Goal: Task Accomplishment & Management: Manage account settings

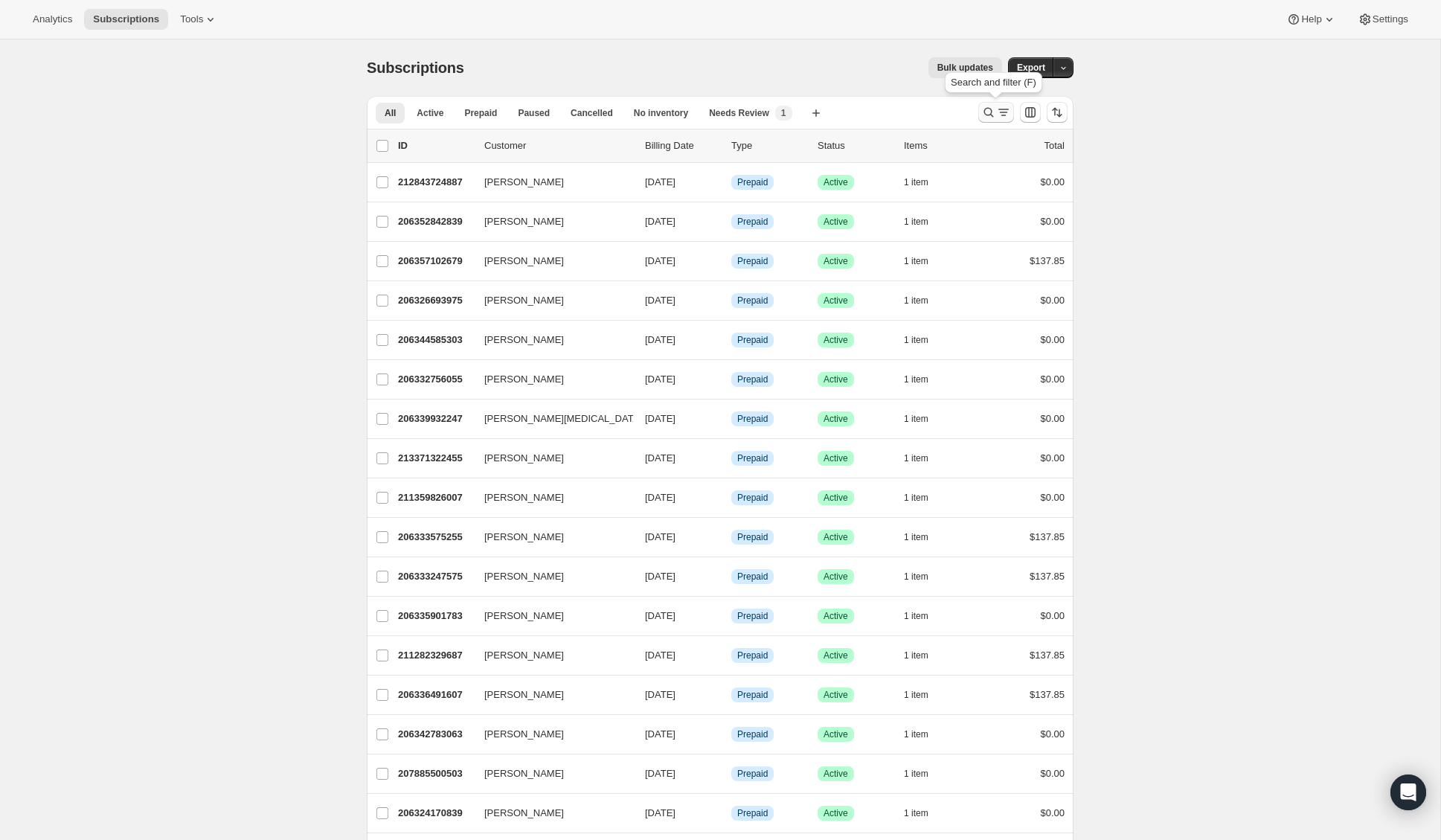
click at [987, 106] on icon "Search and filter results" at bounding box center [988, 112] width 15 height 15
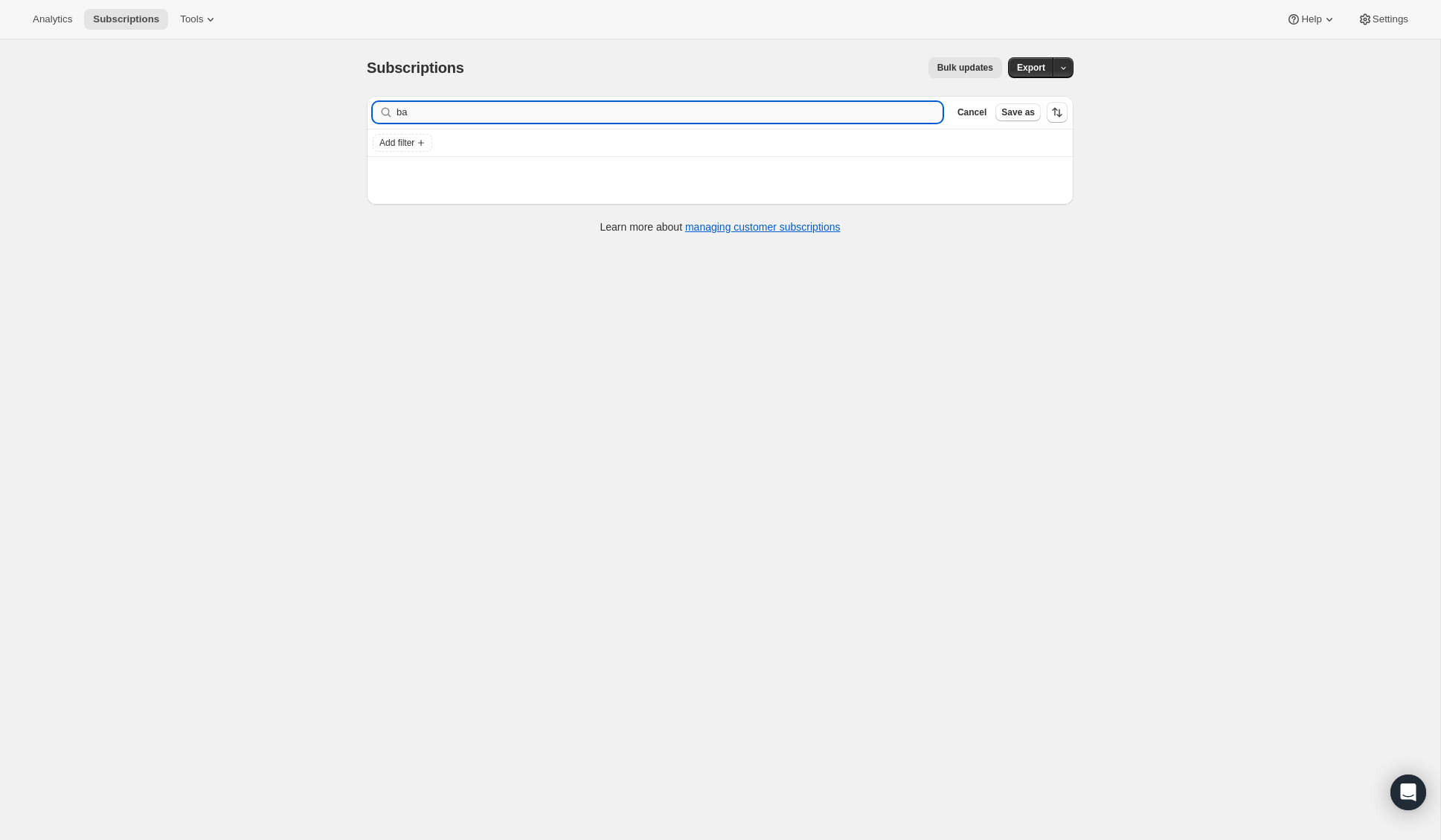
type input "b"
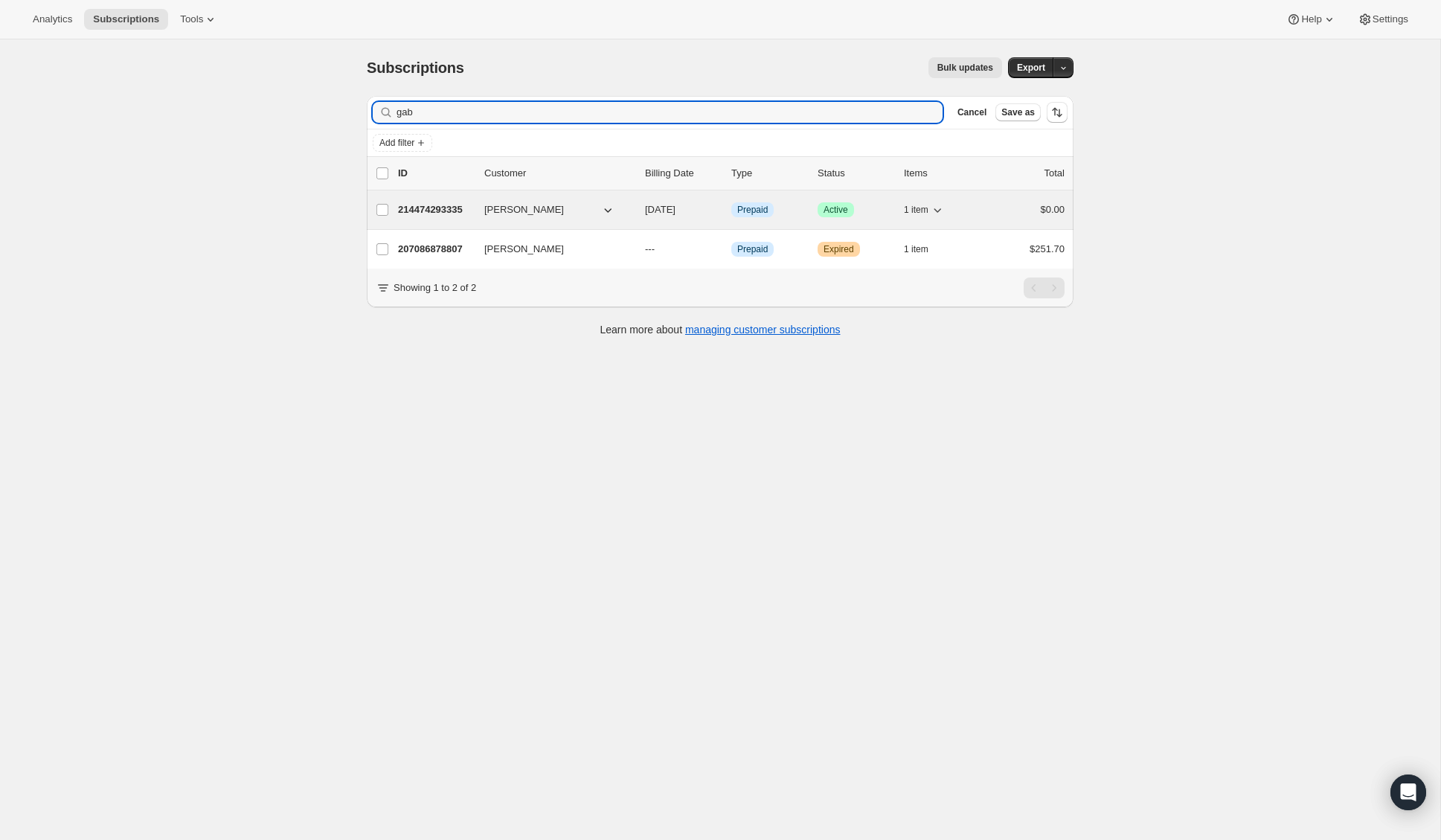
type input "gab"
click at [419, 207] on p "214474293335" at bounding box center [435, 209] width 75 height 15
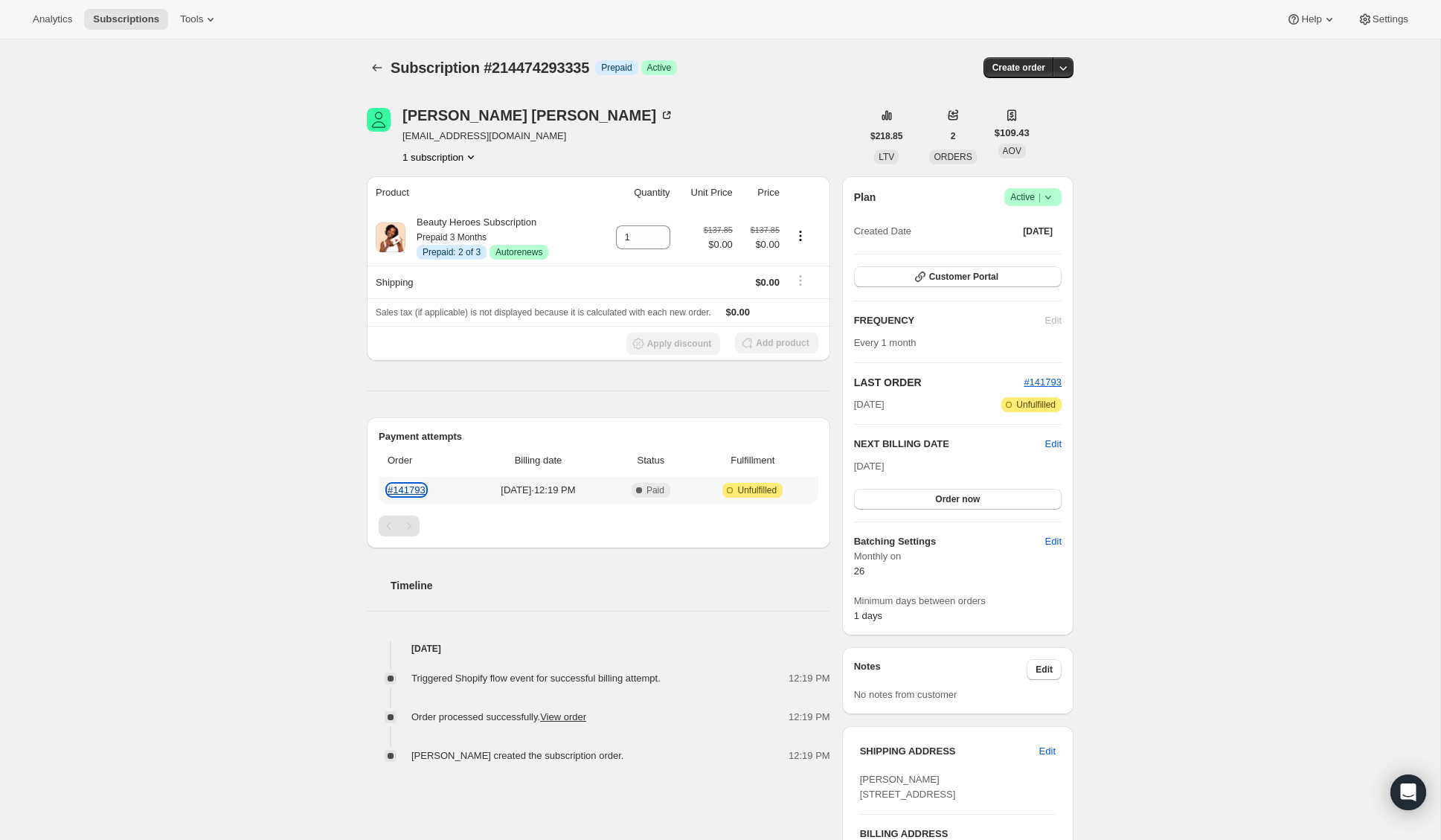
click at [418, 493] on link "#141793" at bounding box center [406, 489] width 38 height 11
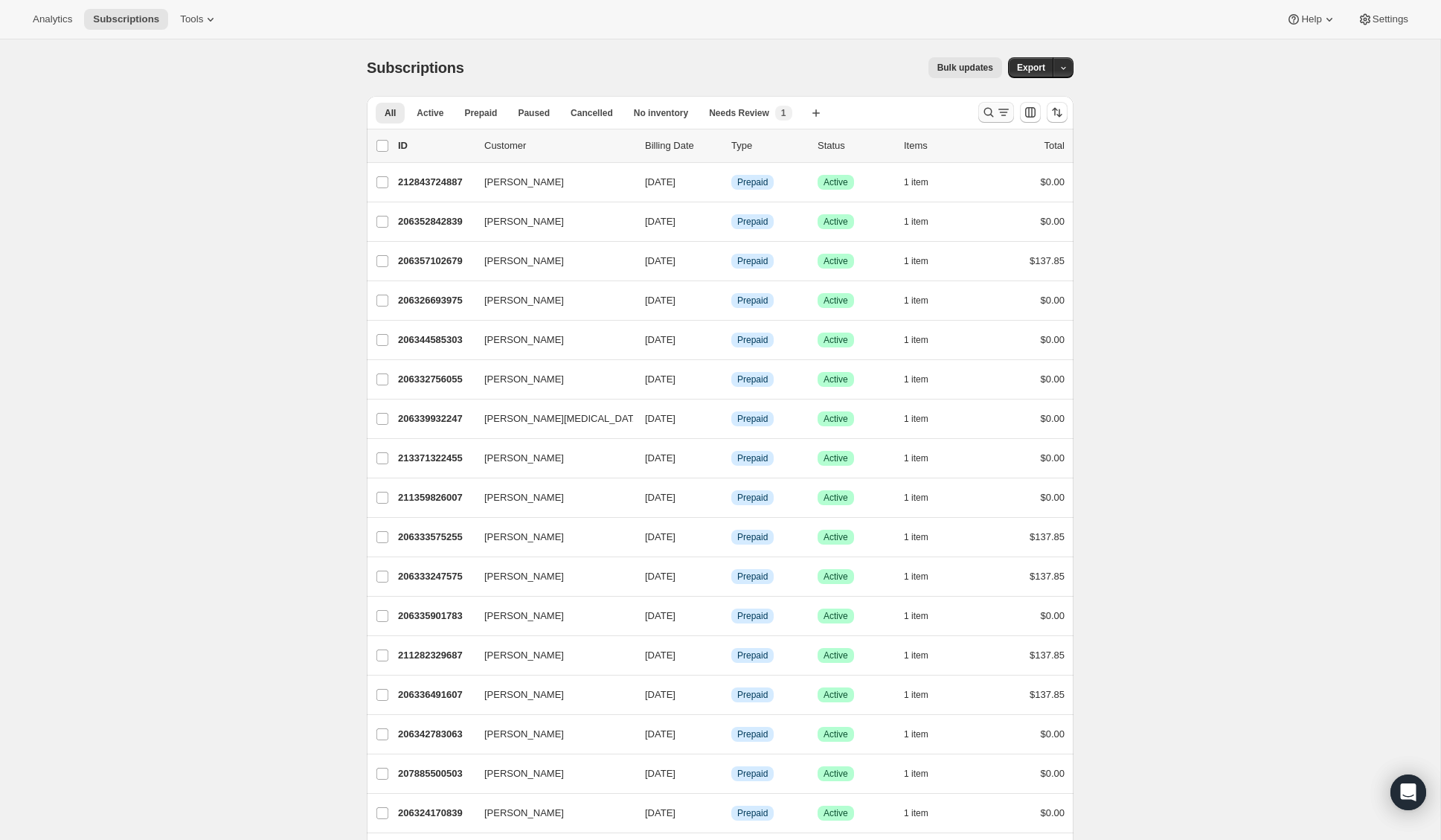
click at [984, 118] on icon "Search and filter results" at bounding box center [988, 112] width 15 height 15
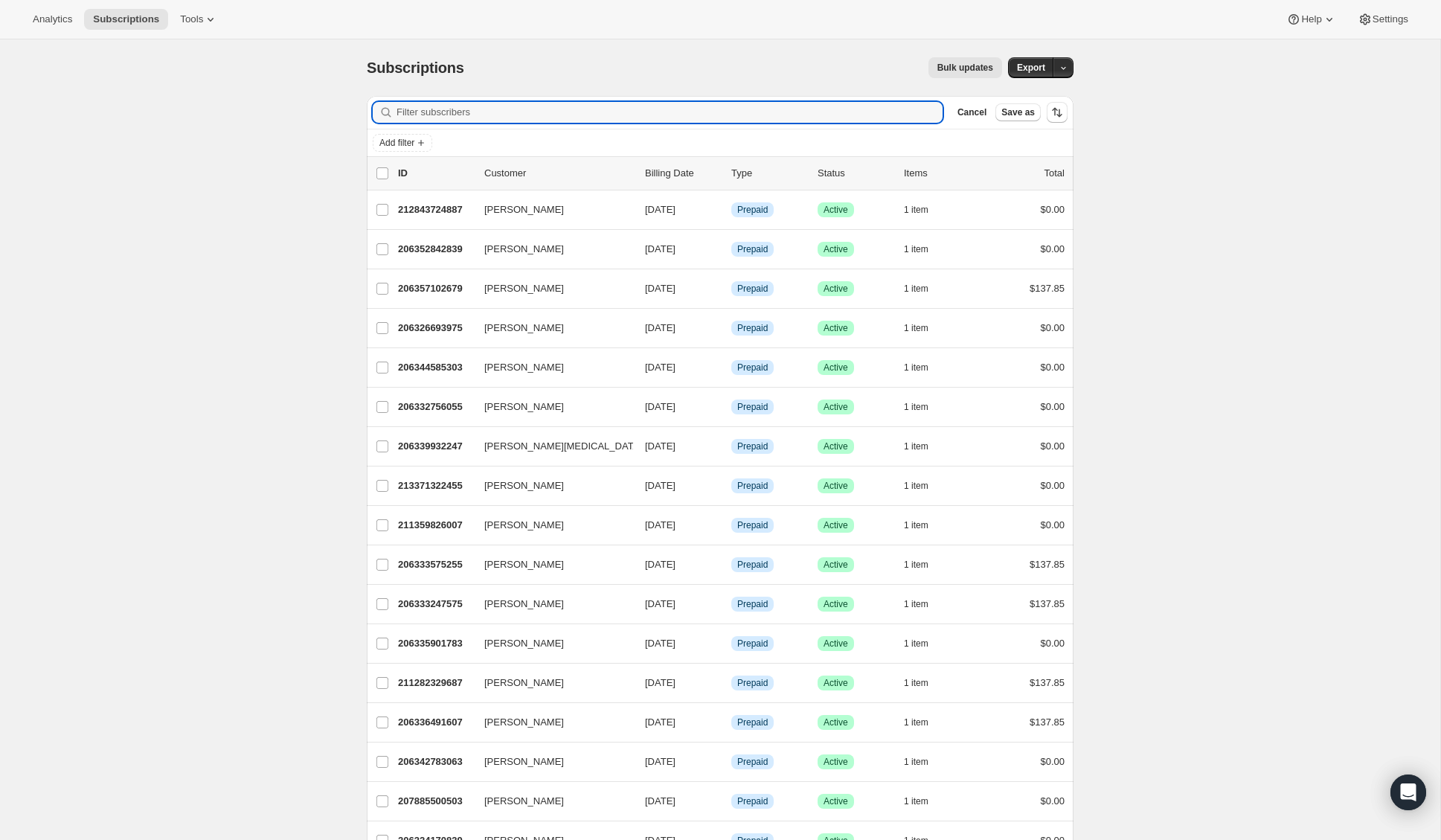
paste input "[PERSON_NAME]"
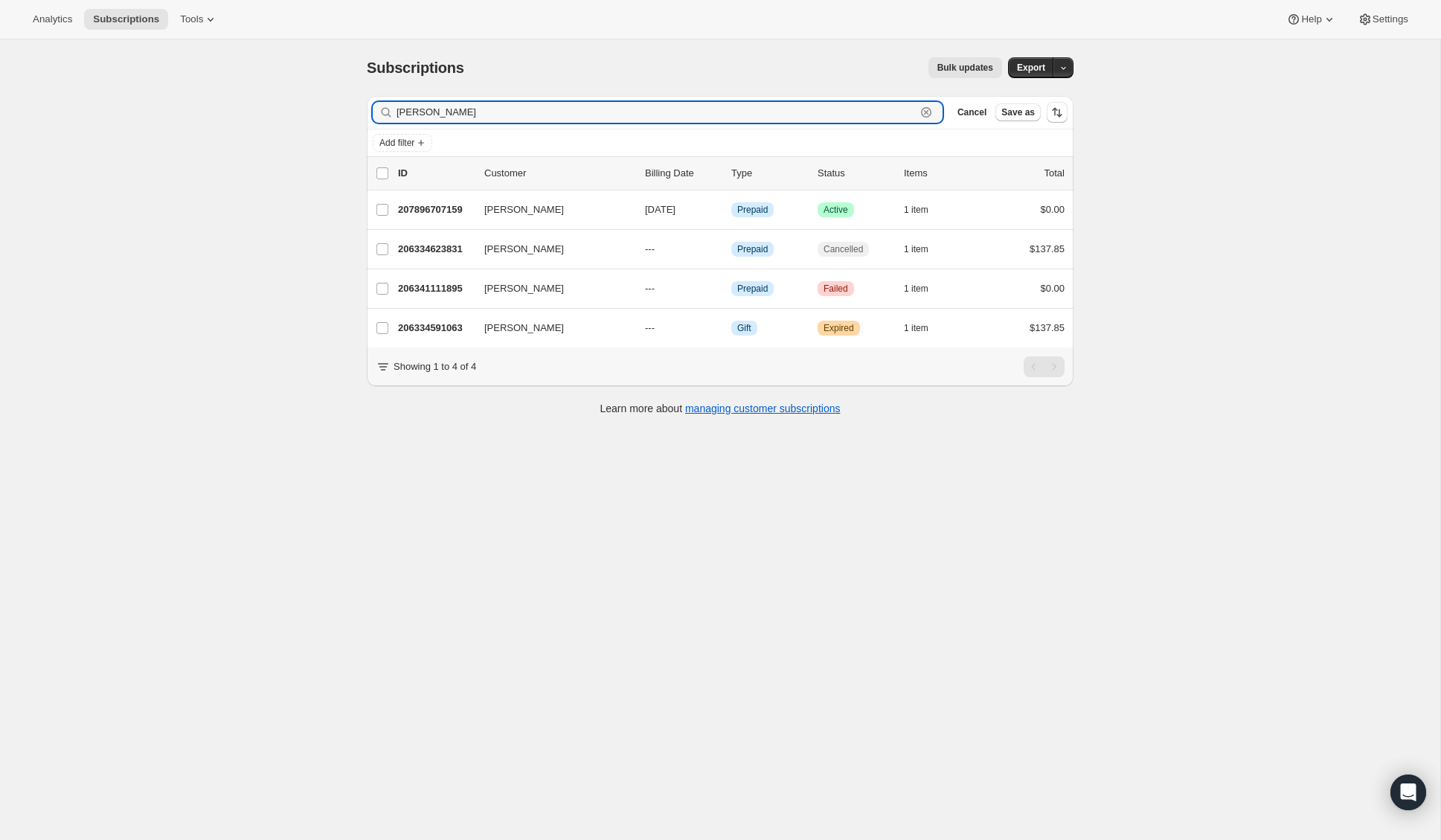
type input "[PERSON_NAME]"
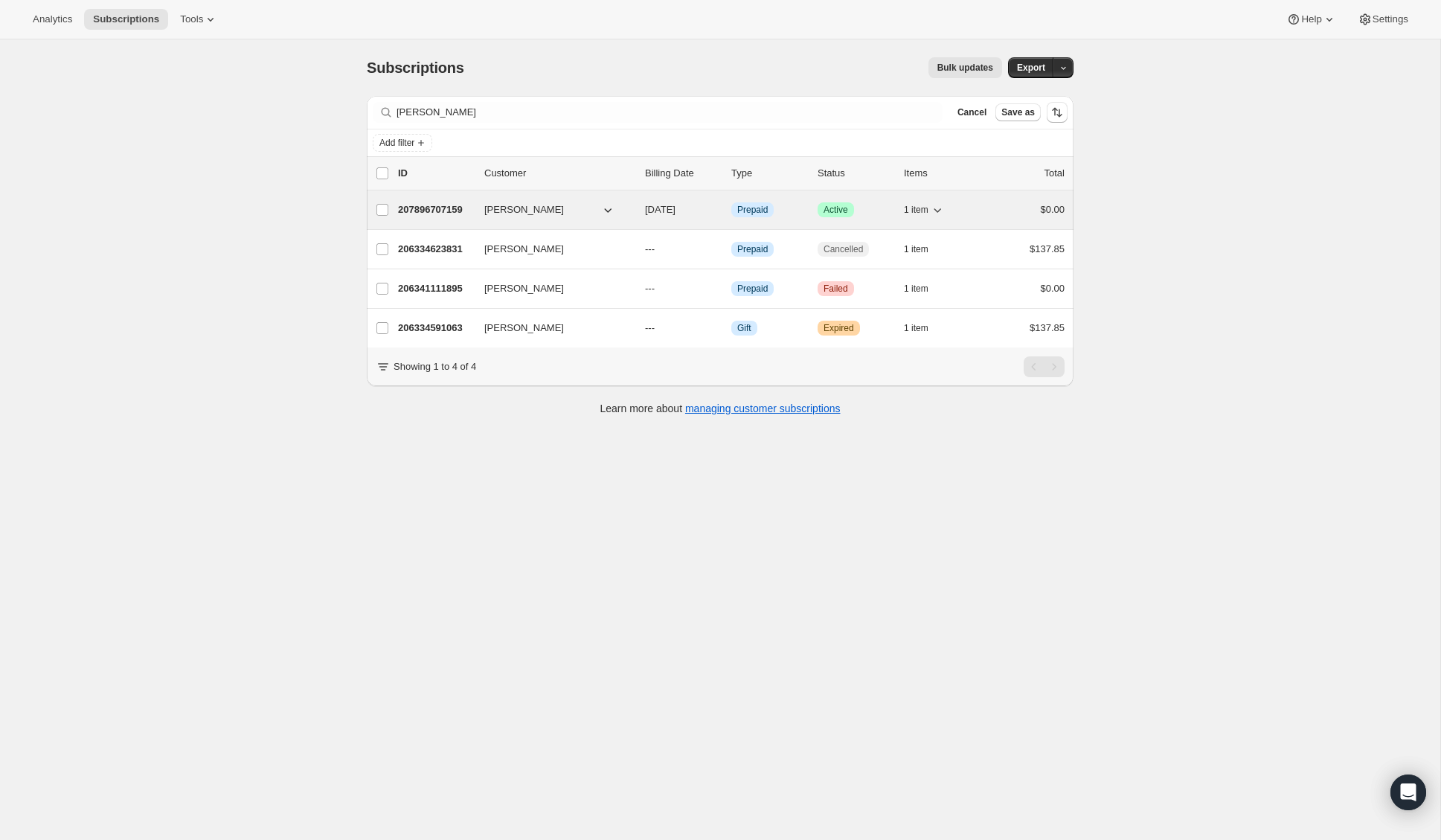
click at [442, 210] on p "207896707159" at bounding box center [435, 209] width 75 height 15
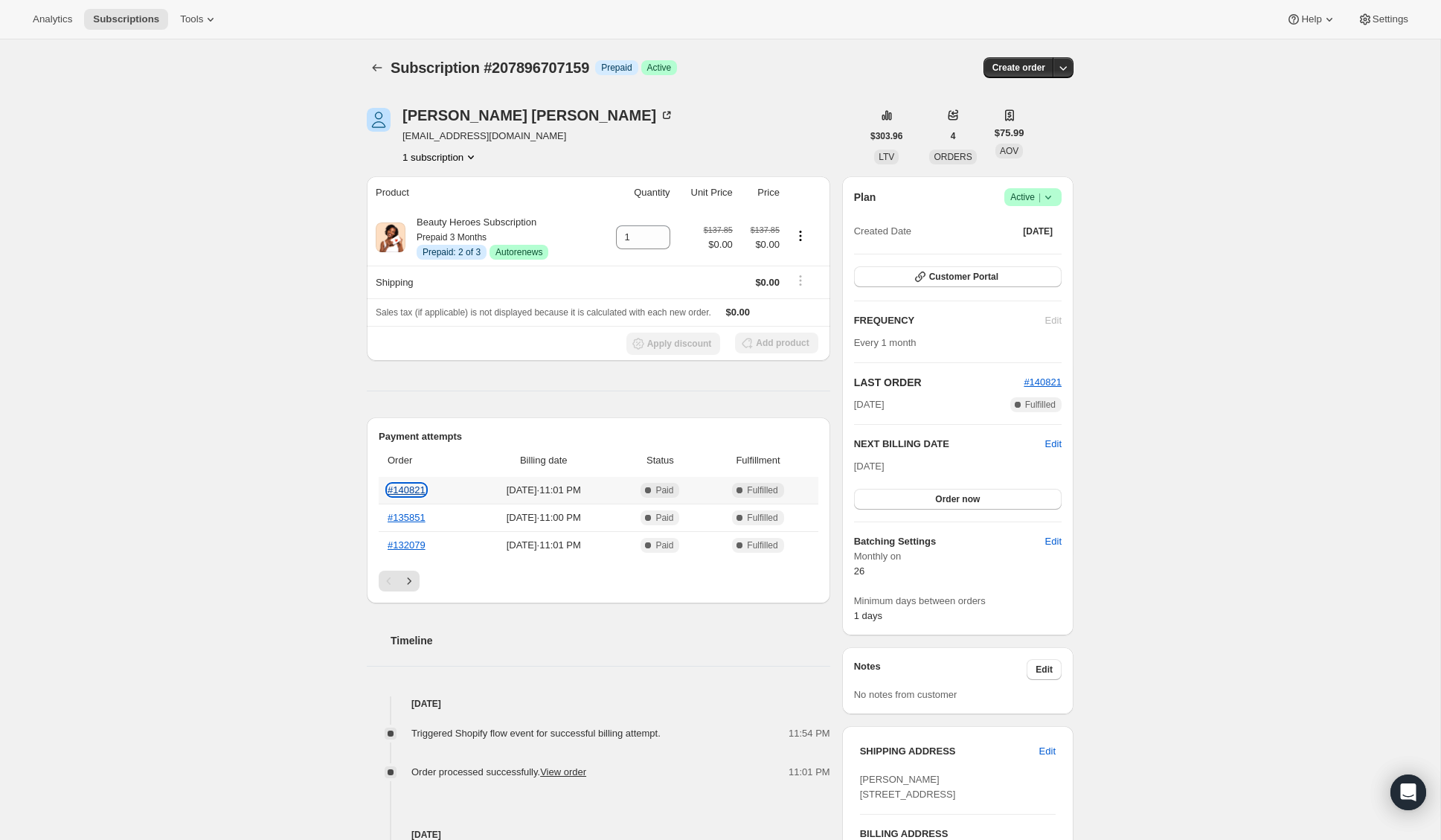
click at [407, 488] on link "#140821" at bounding box center [406, 489] width 38 height 11
click at [1054, 195] on icon at bounding box center [1048, 196] width 15 height 15
click at [1022, 255] on span "Cancel subscription" at bounding box center [1028, 252] width 84 height 11
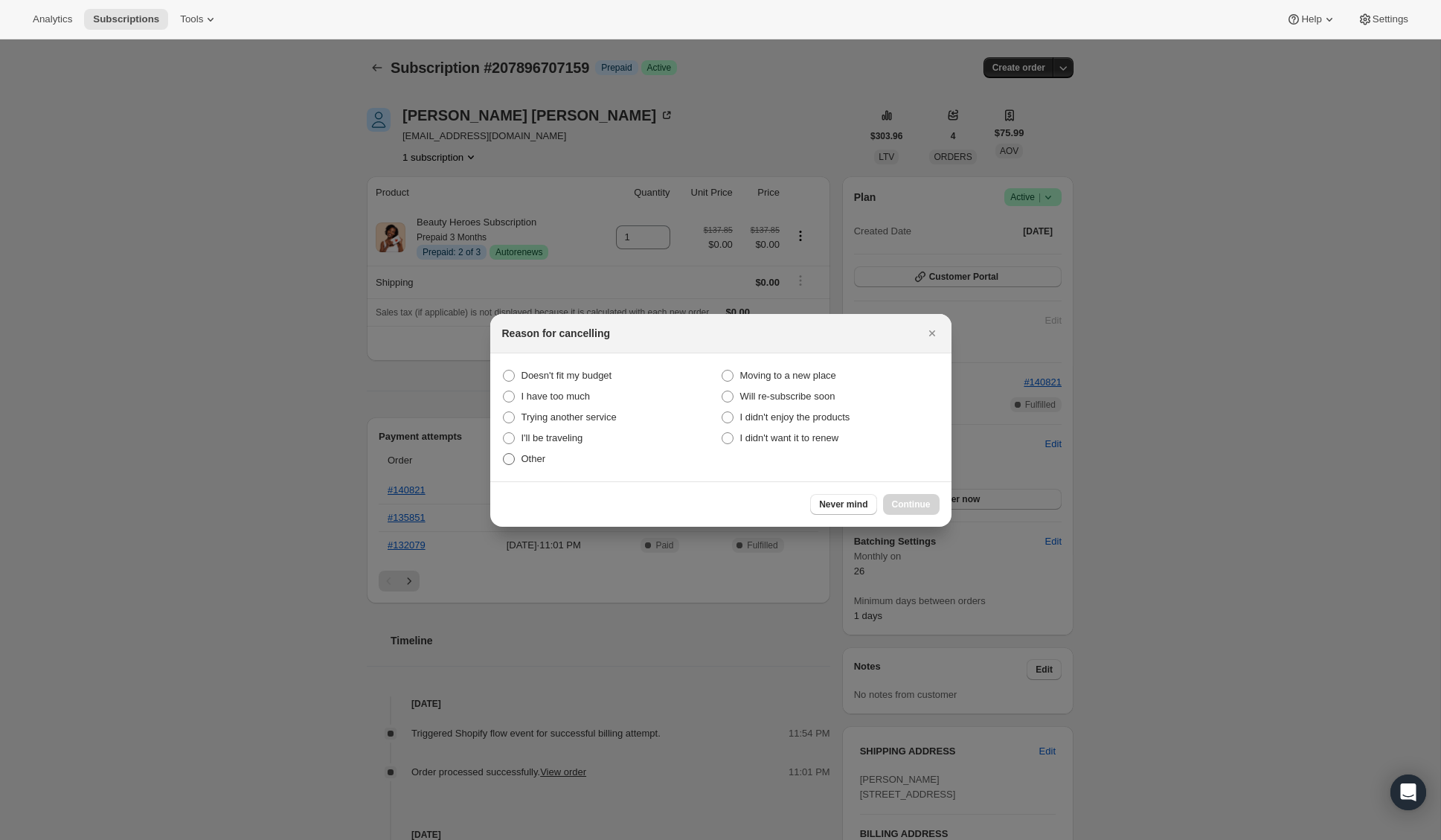
click at [519, 459] on label "Other" at bounding box center [611, 458] width 218 height 20
click at [504, 454] on input "Other" at bounding box center [503, 453] width 1 height 1
radio input "true"
click at [758, 434] on span "I didn't want it to renew" at bounding box center [789, 437] width 99 height 11
click at [722, 433] on "I didn't want it to renew" at bounding box center [721, 432] width 1 height 1
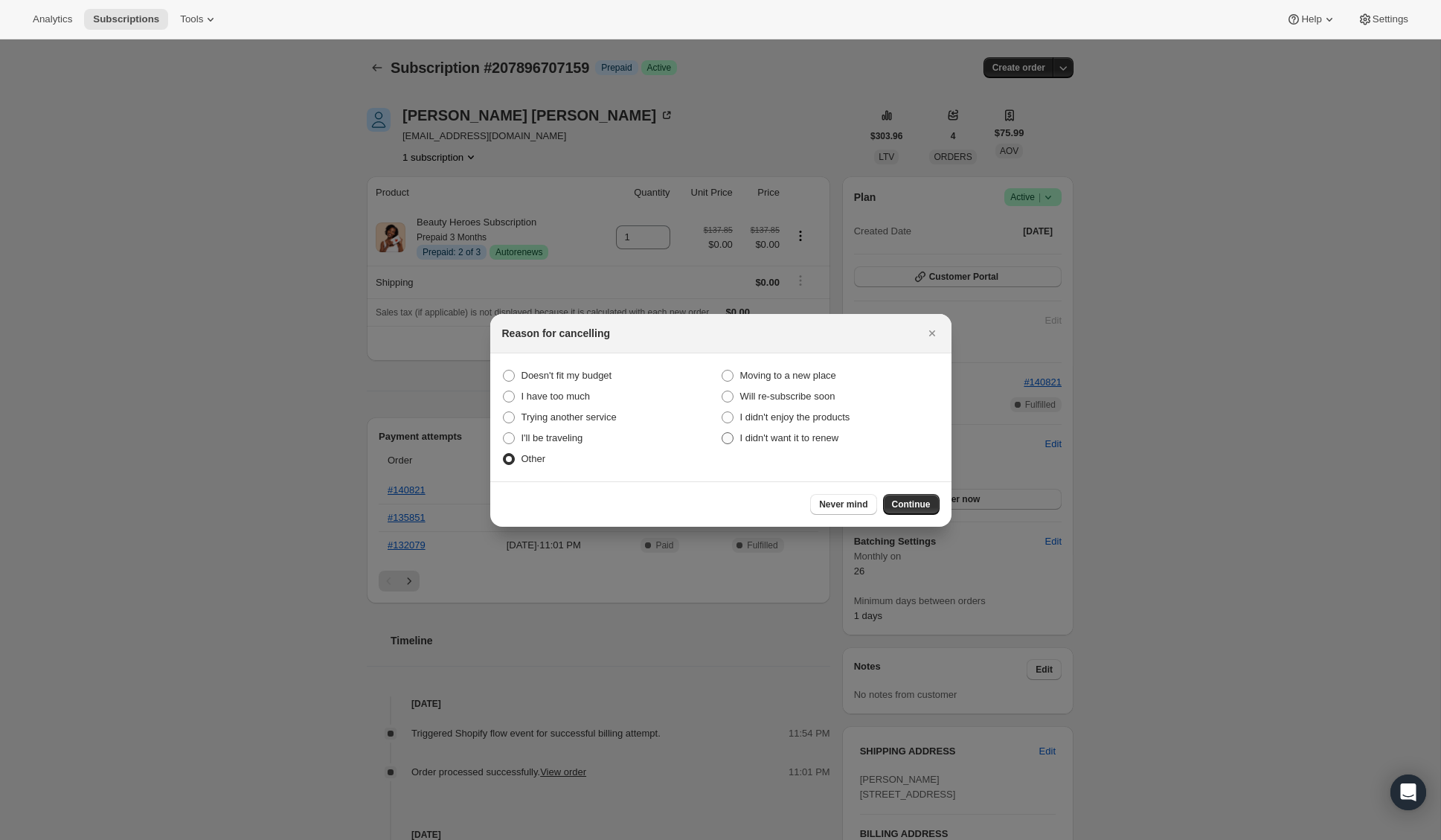
radio "true"
radio input "false"
click at [924, 507] on span "Continue" at bounding box center [911, 504] width 39 height 12
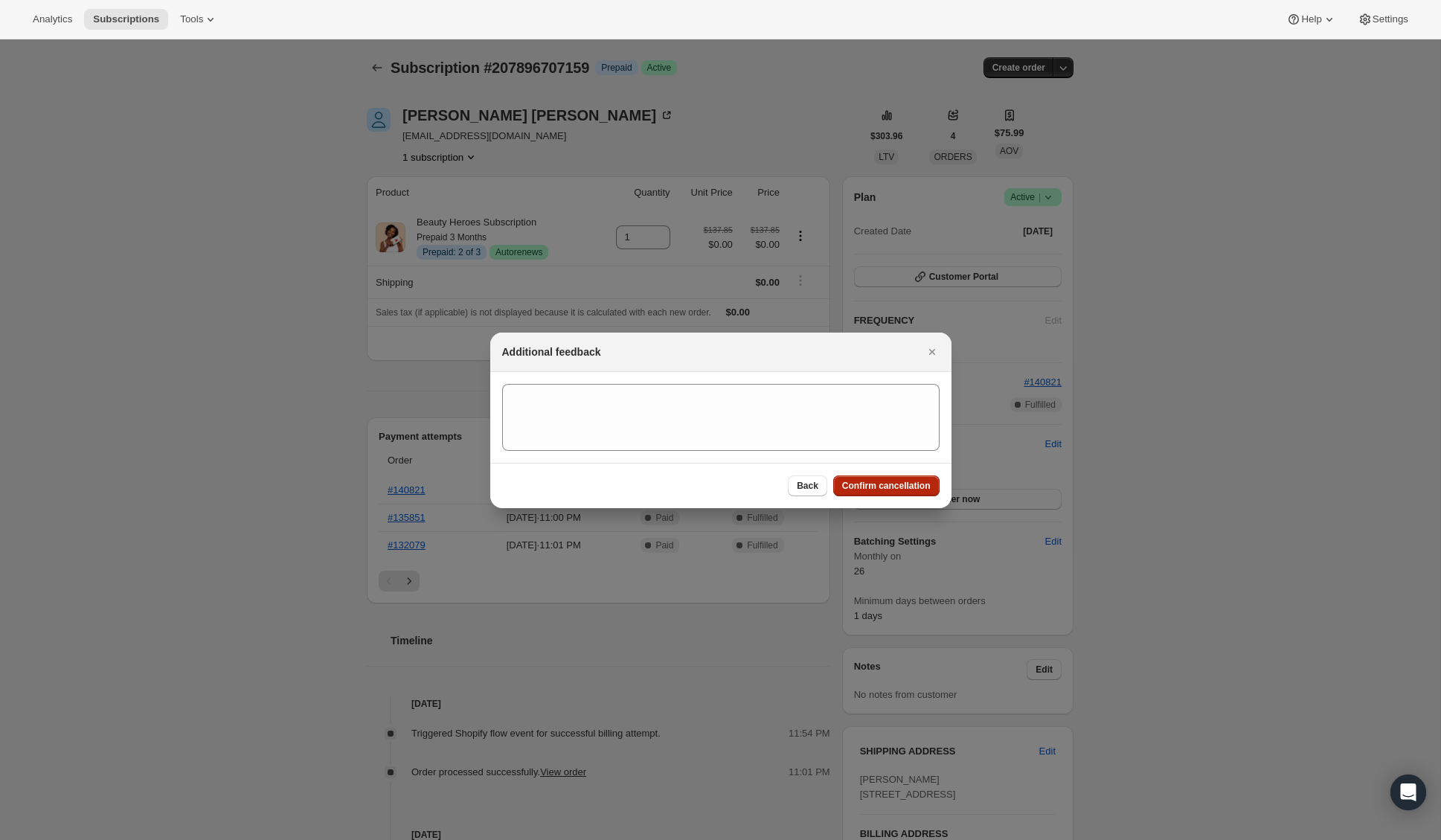
click at [855, 479] on button "Confirm cancellation" at bounding box center [887, 485] width 107 height 20
